Goal: Task Accomplishment & Management: Manage account settings

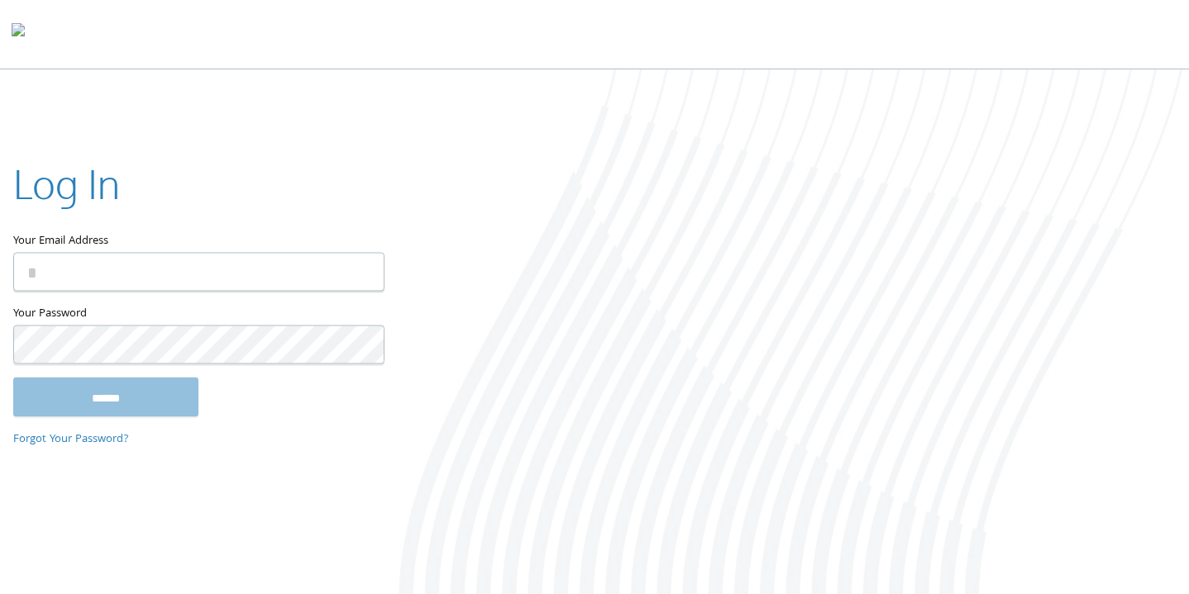
type input "**********"
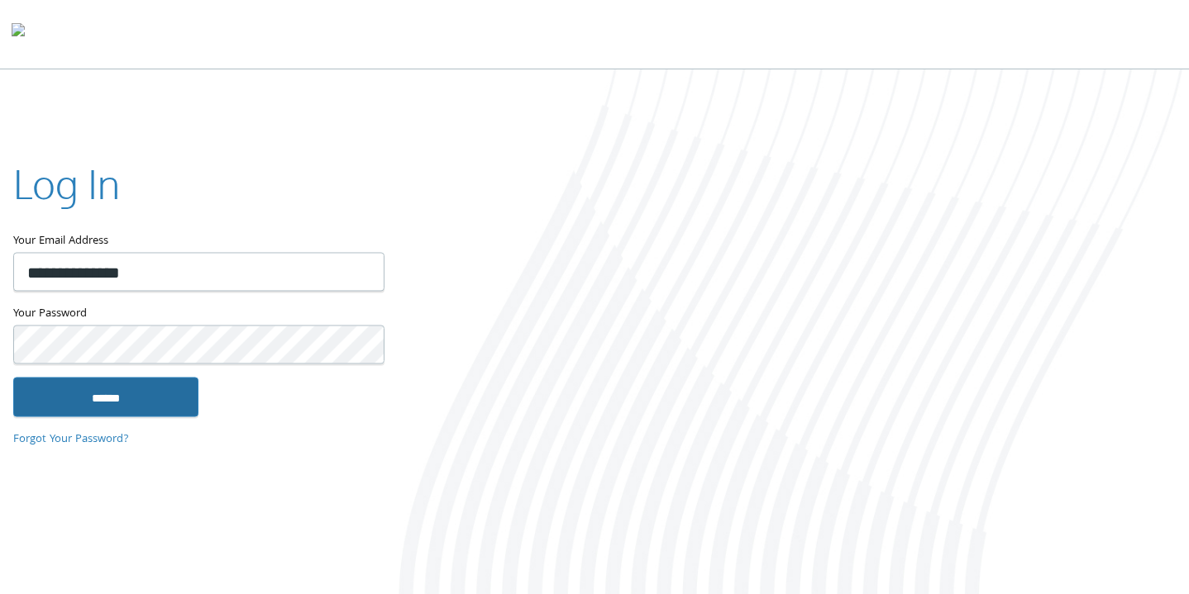
click at [120, 388] on input "******" at bounding box center [105, 397] width 185 height 40
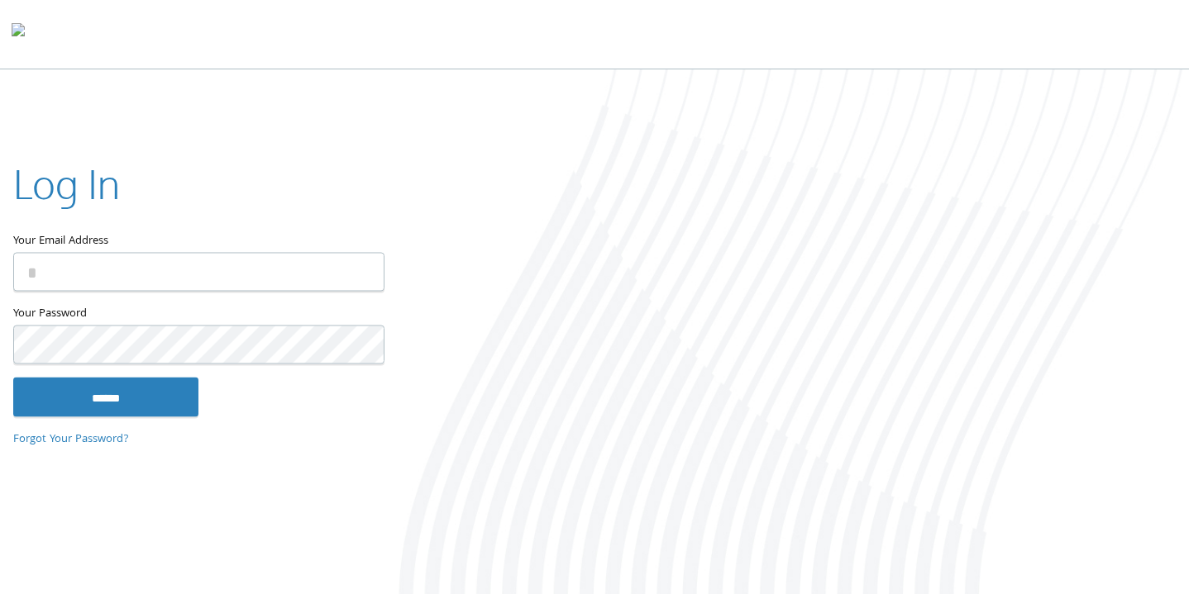
type input "**********"
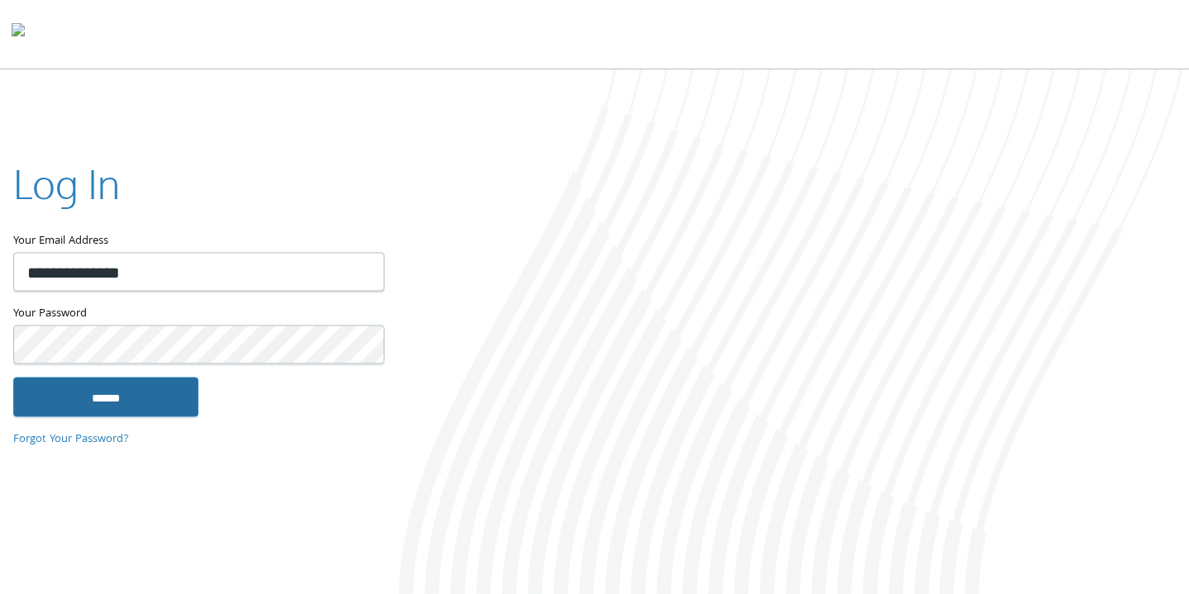
click at [131, 389] on input "******" at bounding box center [105, 397] width 185 height 40
